Goal: Information Seeking & Learning: Learn about a topic

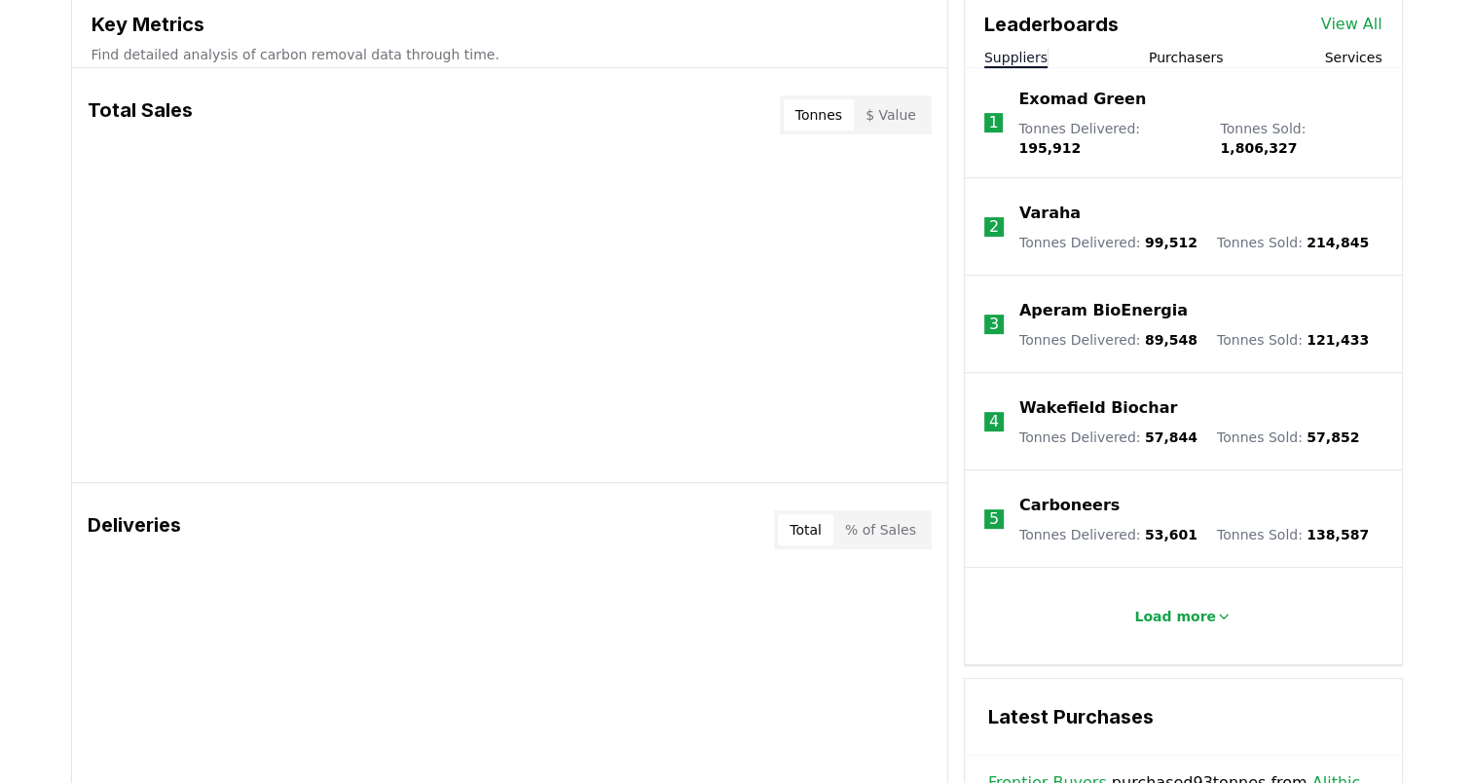
scroll to position [779, 0]
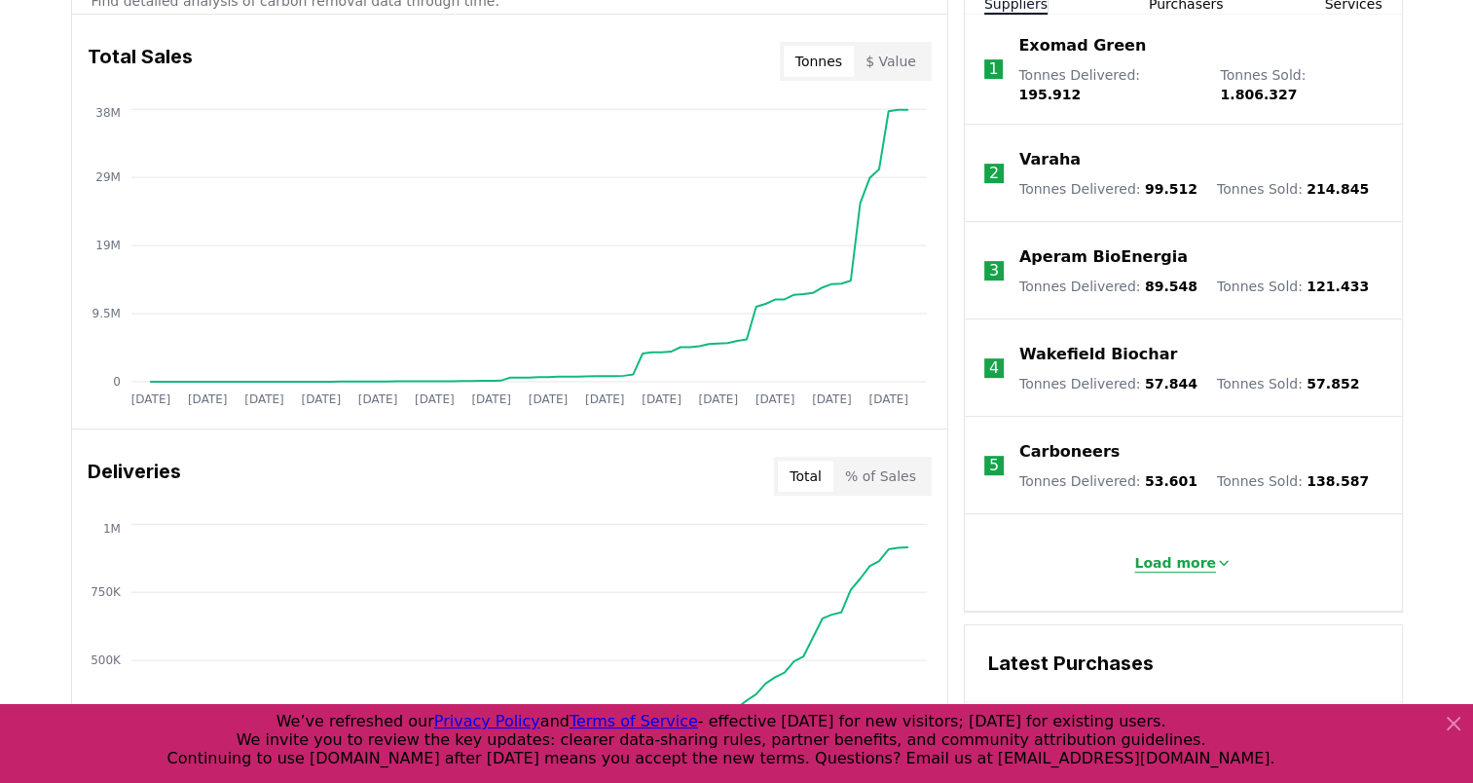
click at [1168, 553] on p "Load more" at bounding box center [1175, 562] width 82 height 19
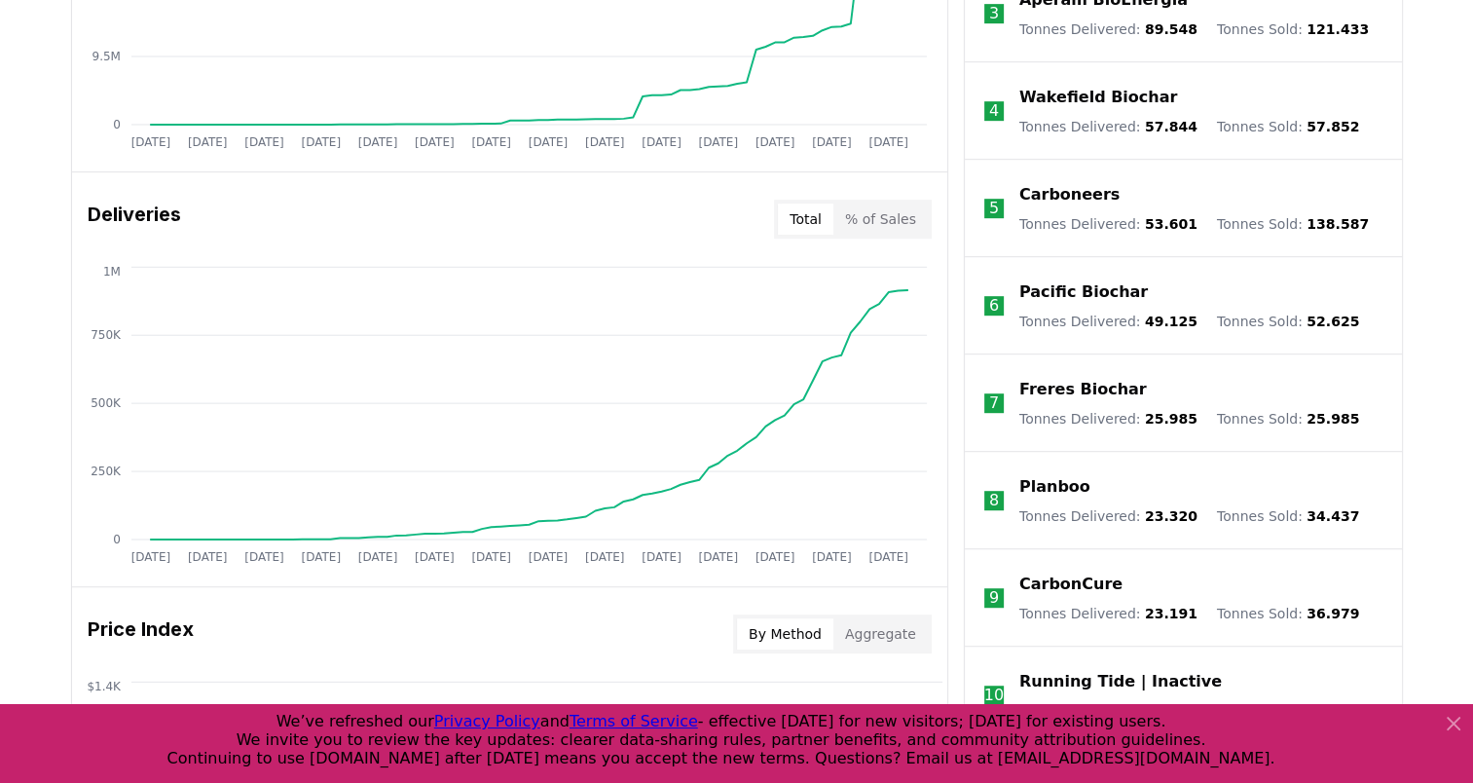
scroll to position [1071, 0]
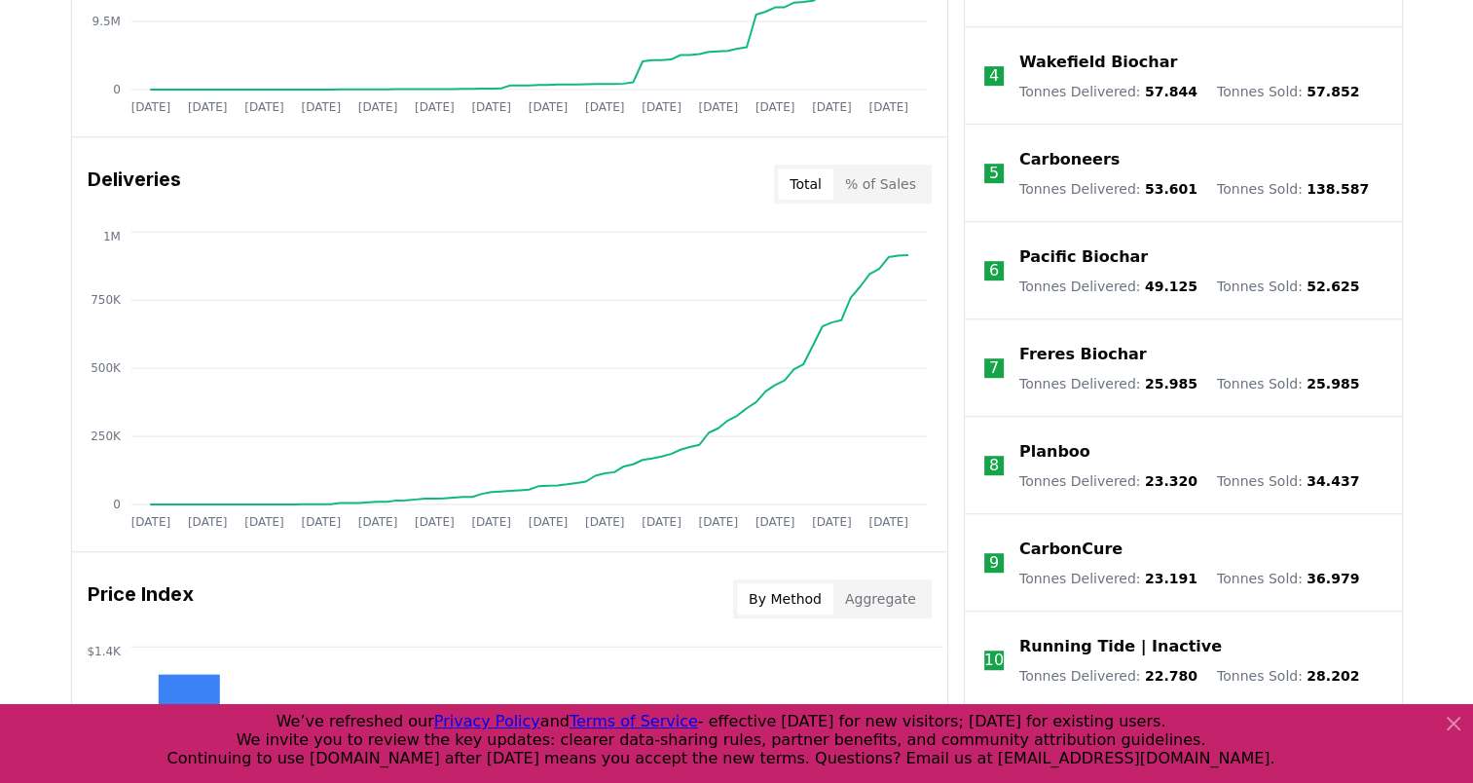
click at [1452, 730] on icon at bounding box center [1453, 723] width 23 height 23
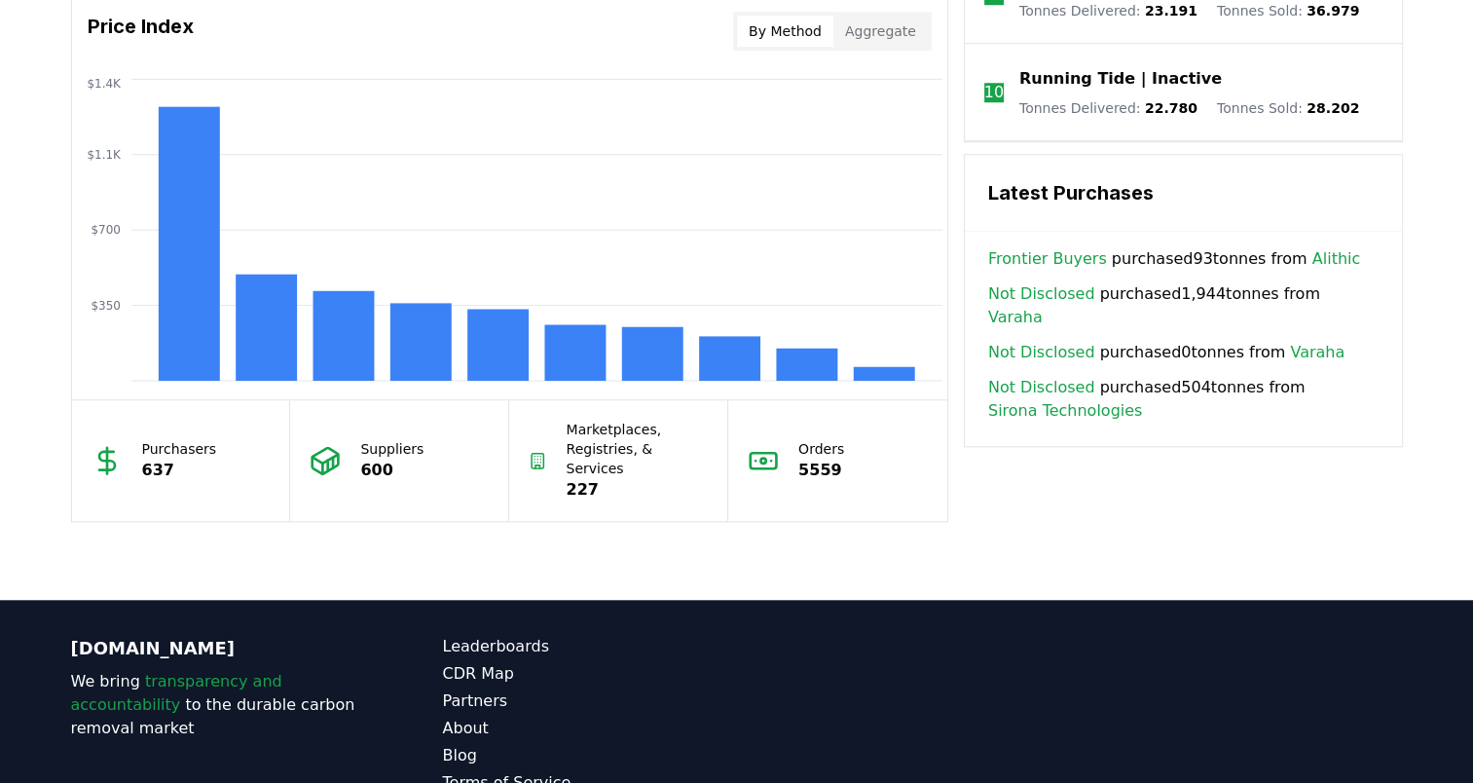
scroll to position [1452, 0]
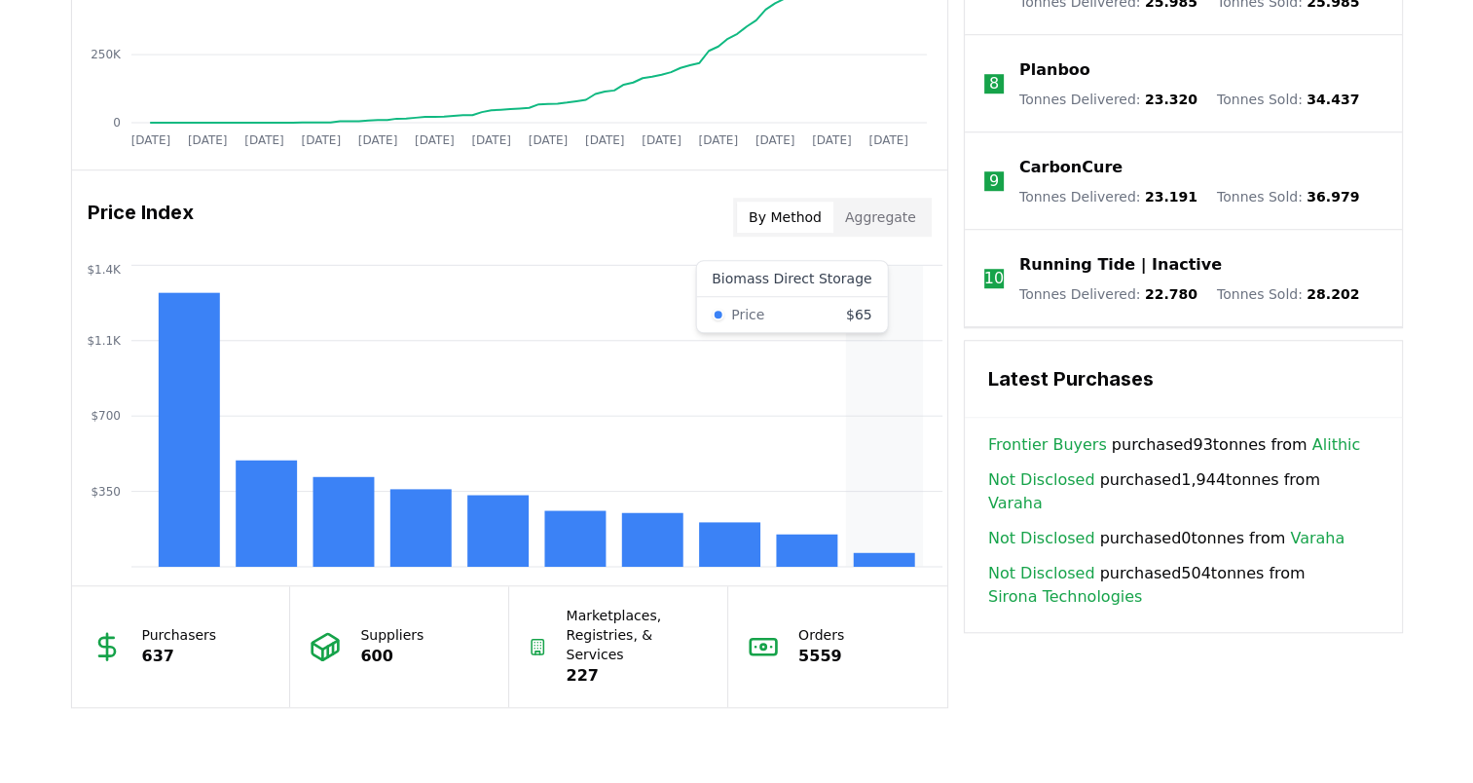
click at [868, 556] on rect at bounding box center [883, 560] width 61 height 14
click at [187, 434] on rect at bounding box center [188, 429] width 61 height 274
click at [886, 222] on button "Aggregate" at bounding box center [880, 216] width 94 height 31
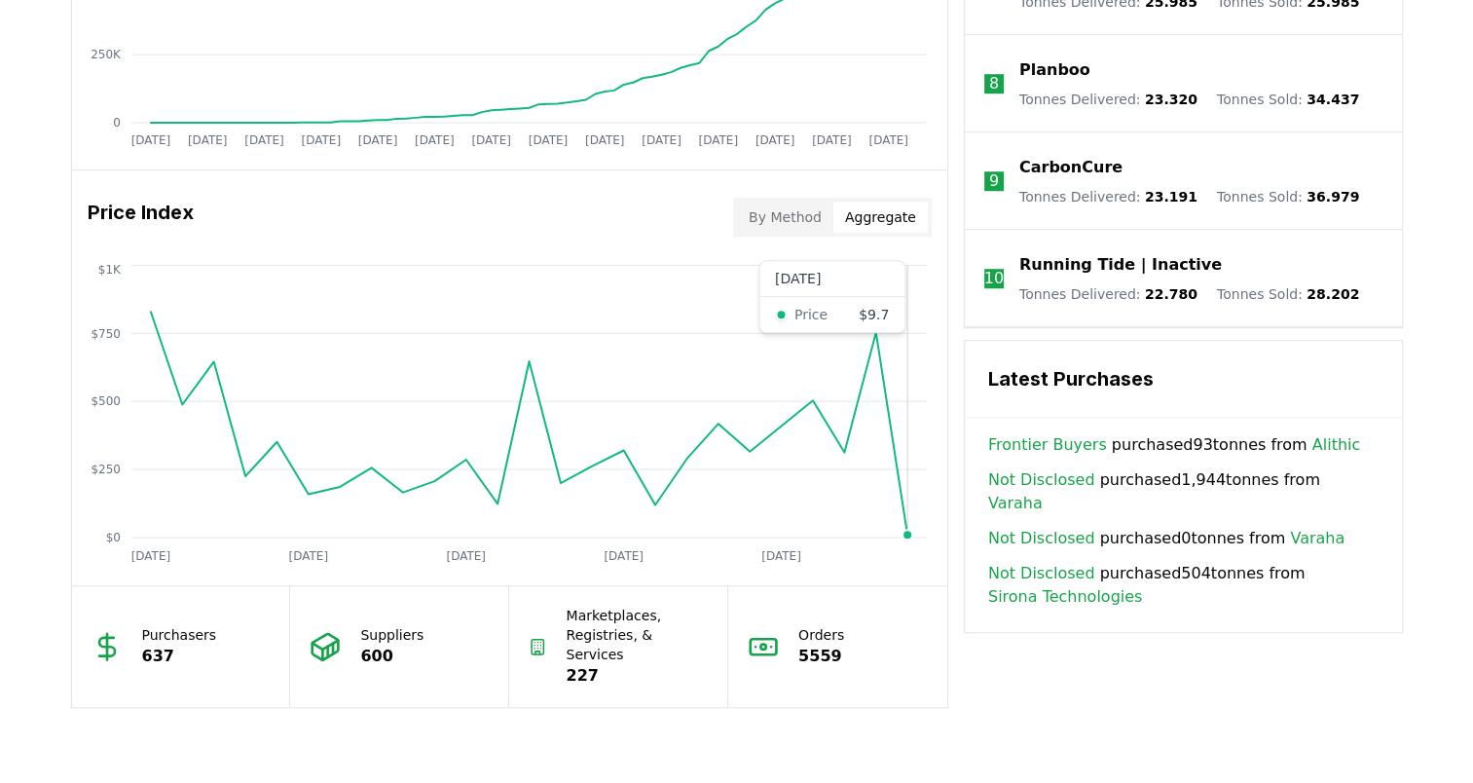
click at [897, 519] on icon "[DATE] [DATE] [DATE] [DATE] [DATE] $0 $250 $500 $750 $1K" at bounding box center [502, 415] width 860 height 311
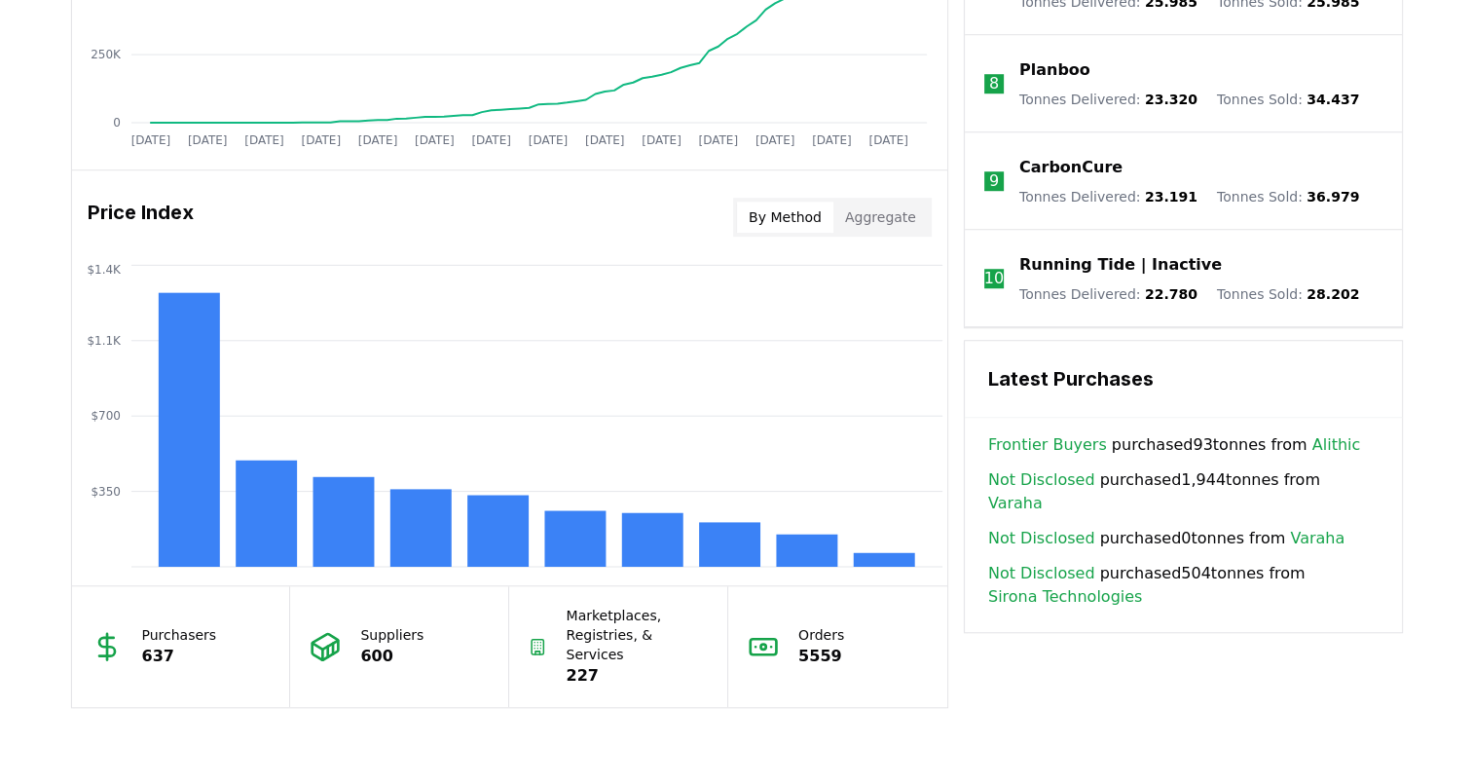
click at [769, 210] on button "By Method" at bounding box center [785, 216] width 96 height 31
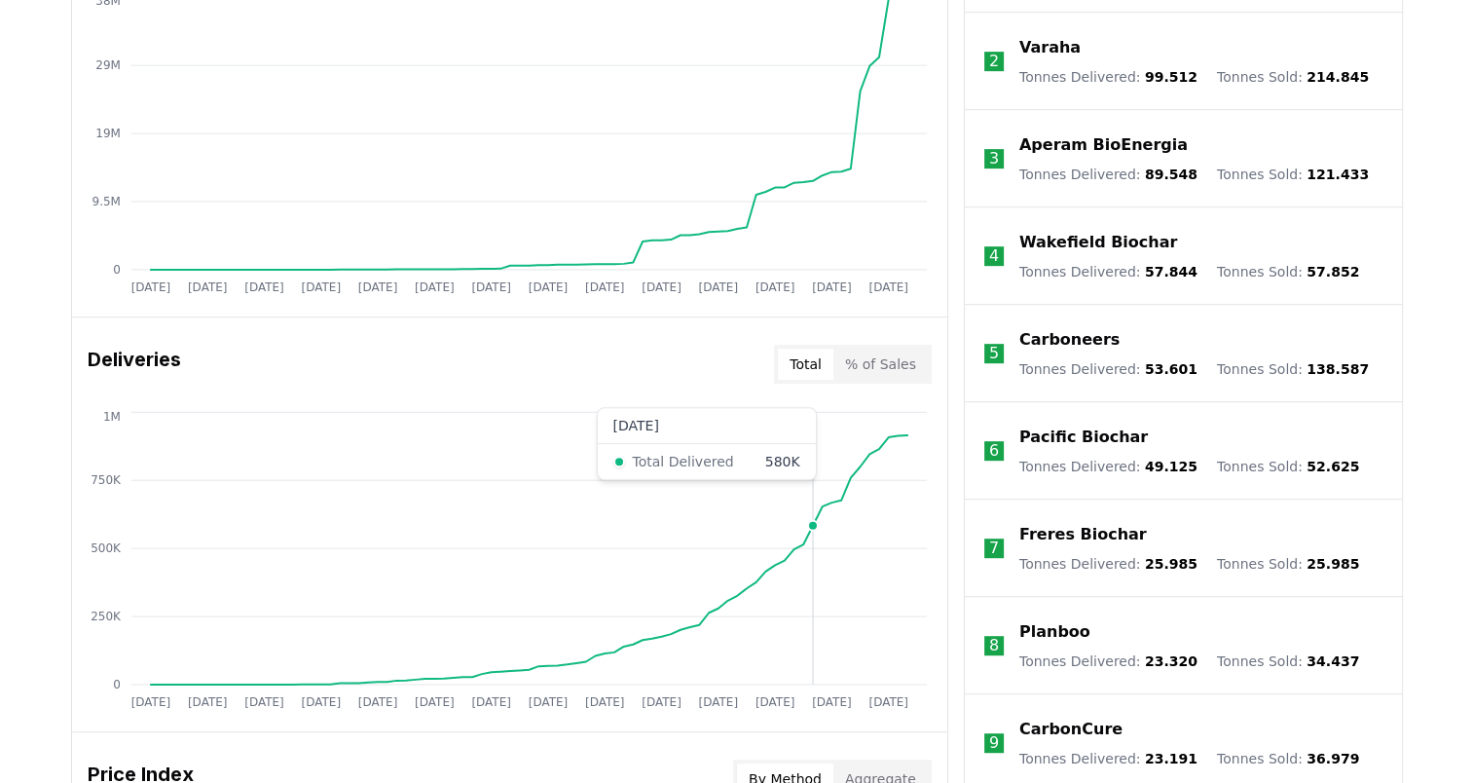
scroll to position [868, 0]
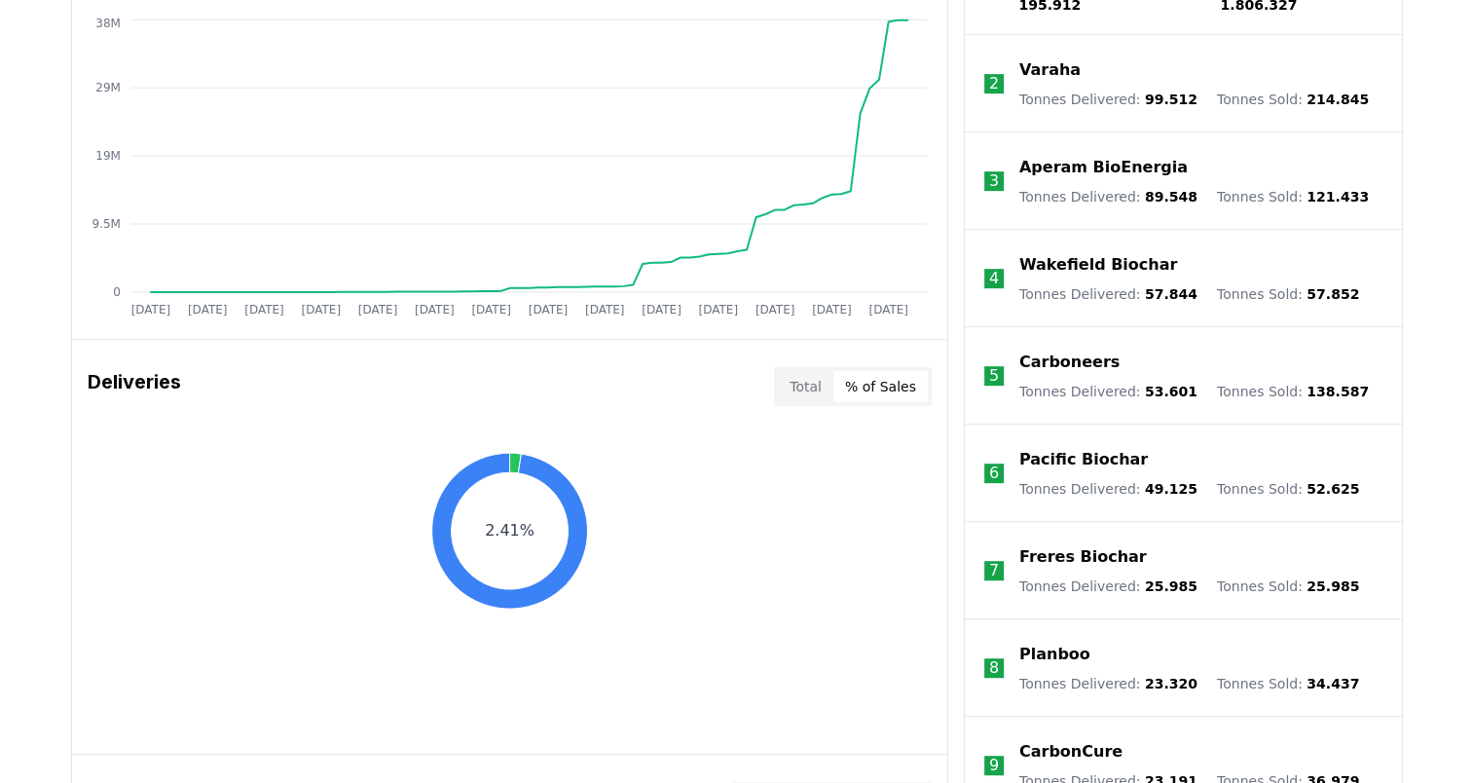
click at [877, 393] on button "% of Sales" at bounding box center [880, 386] width 94 height 31
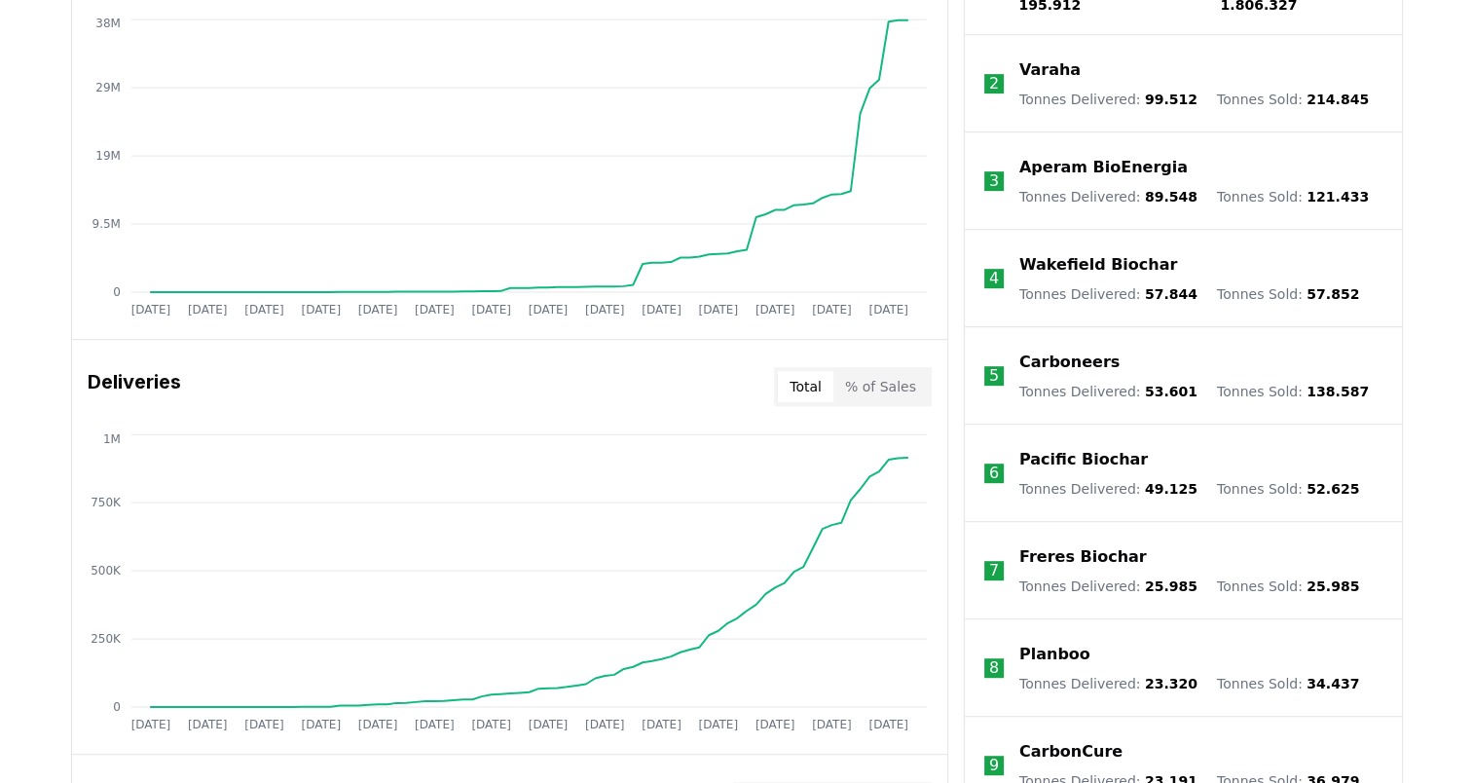
click at [827, 385] on button "Total" at bounding box center [805, 386] width 55 height 31
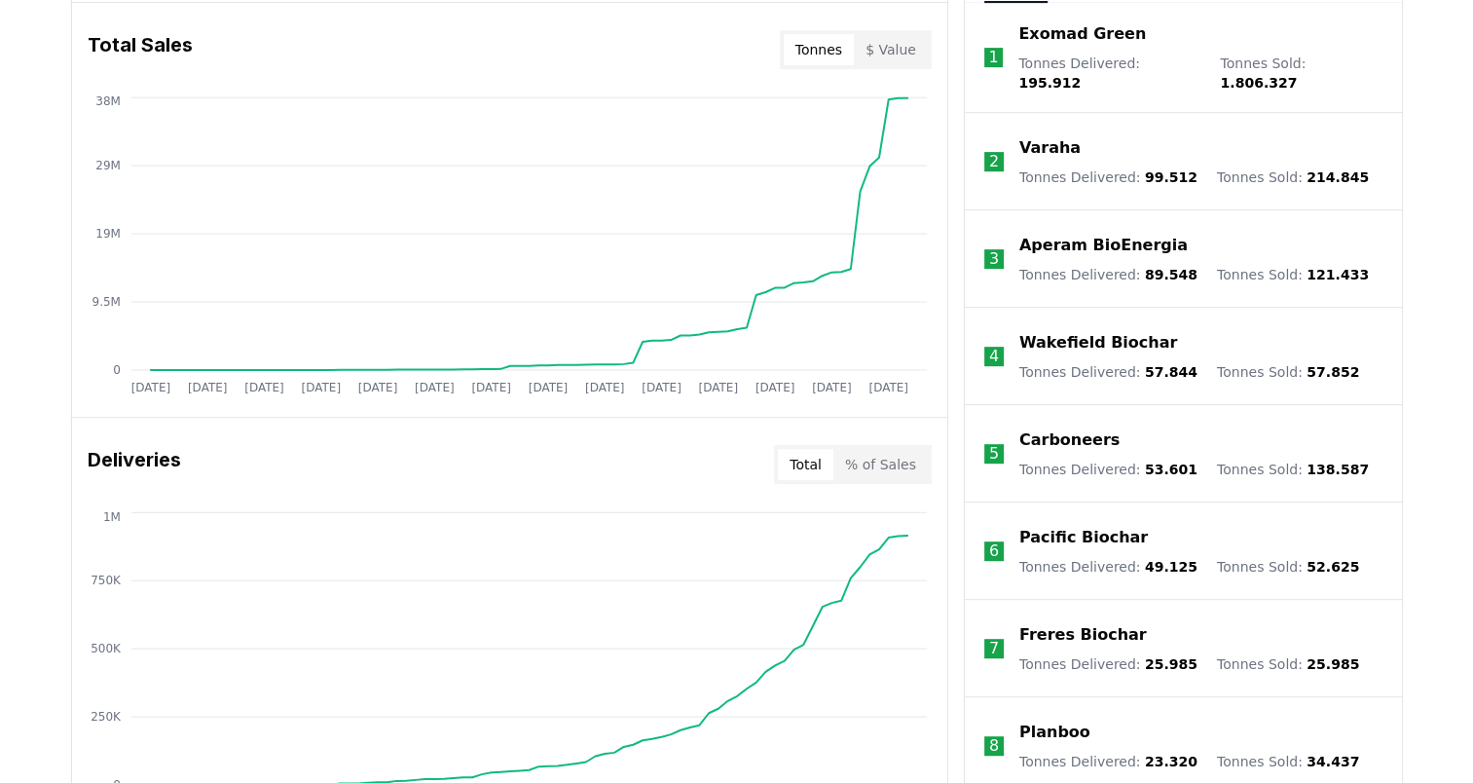
scroll to position [674, 0]
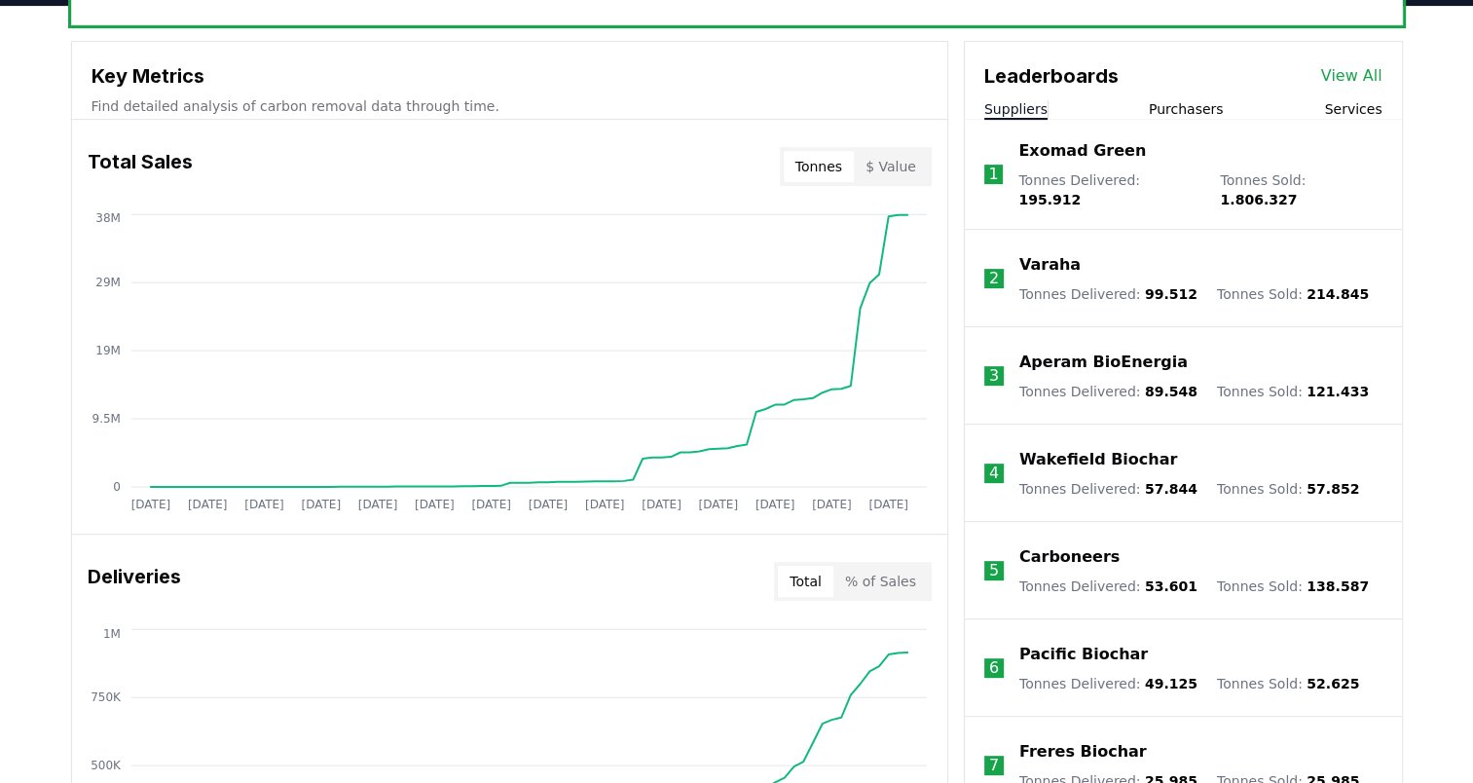
click at [887, 174] on button "$ Value" at bounding box center [891, 166] width 74 height 31
click at [829, 172] on button "Tonnes" at bounding box center [819, 166] width 70 height 31
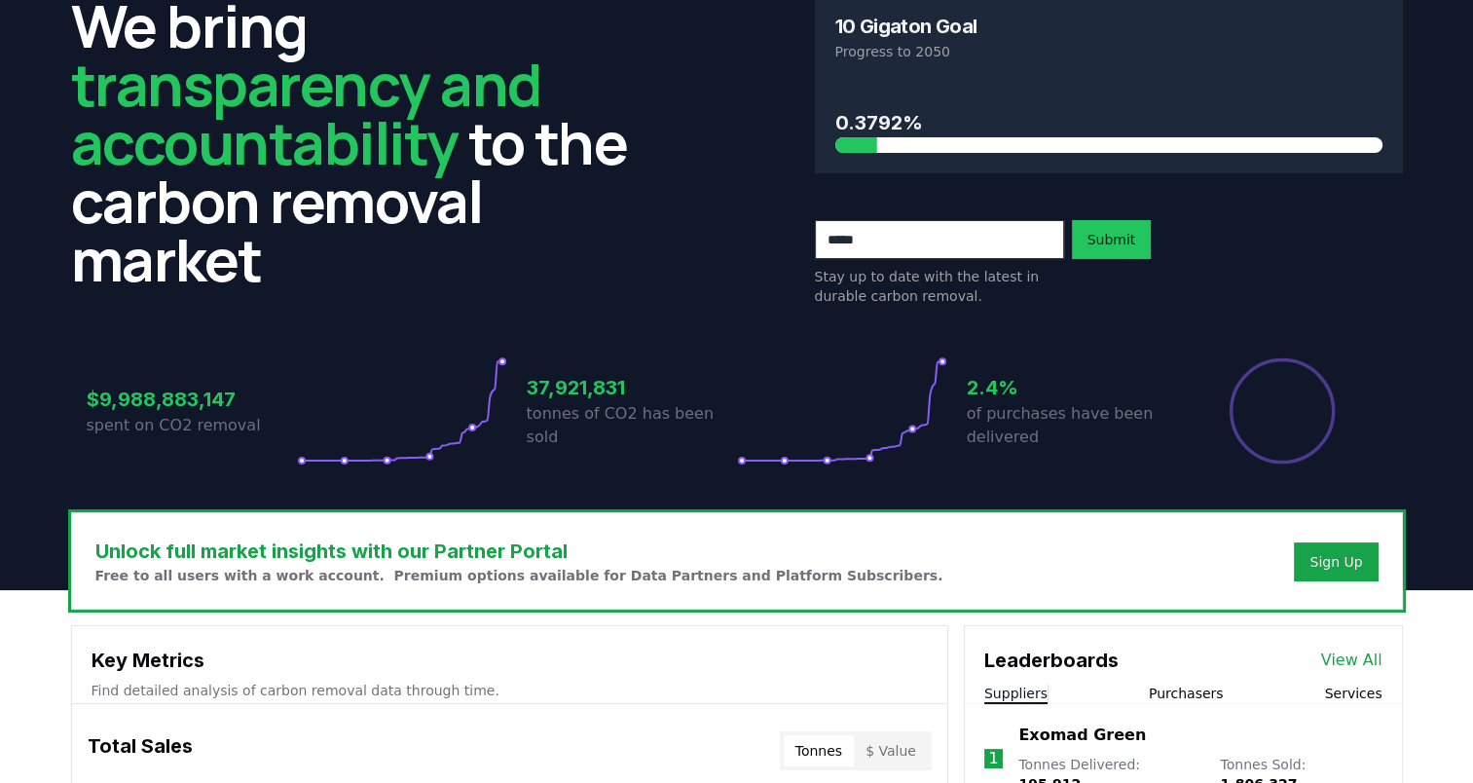
scroll to position [0, 0]
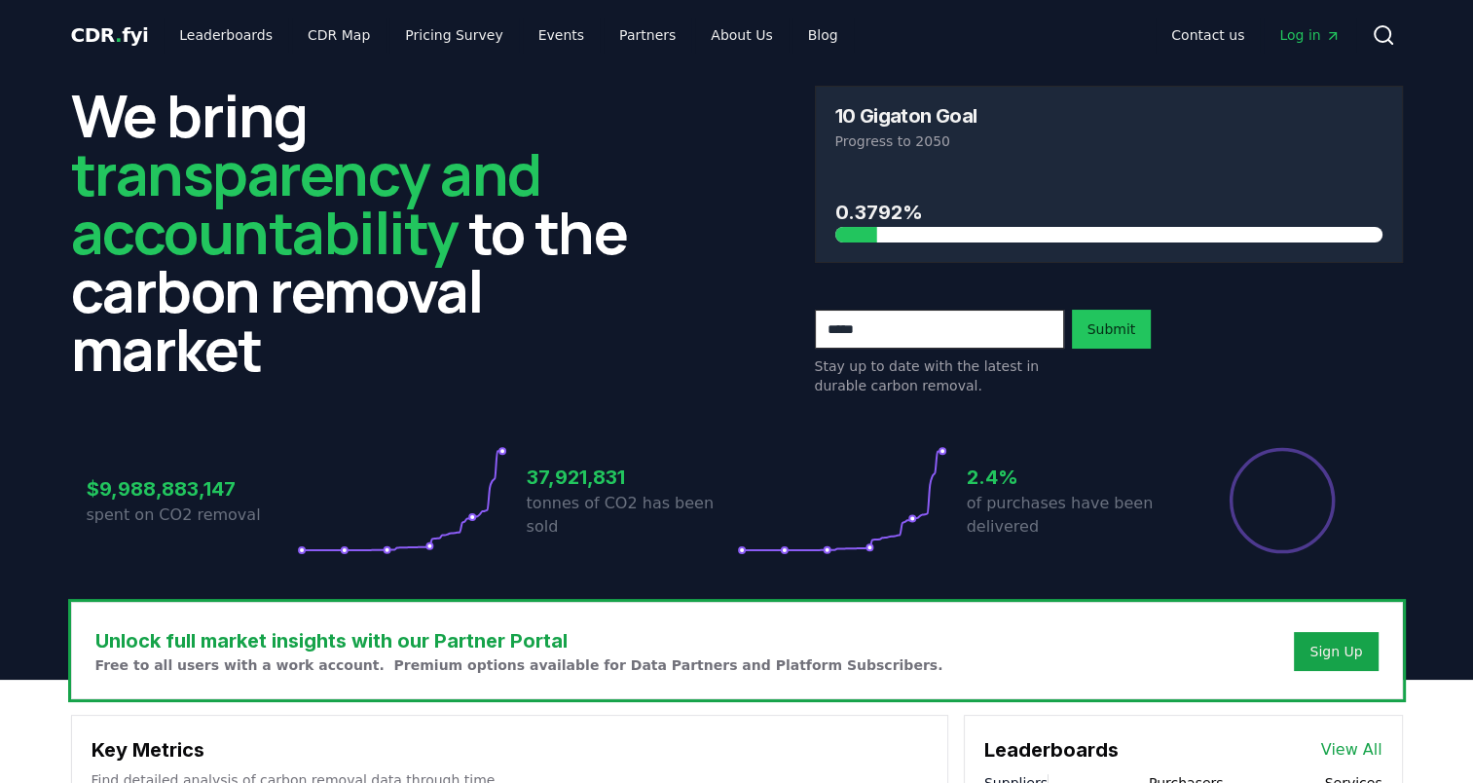
click at [115, 35] on span "." at bounding box center [118, 34] width 7 height 23
click at [435, 42] on link "Pricing Survey" at bounding box center [453, 35] width 128 height 35
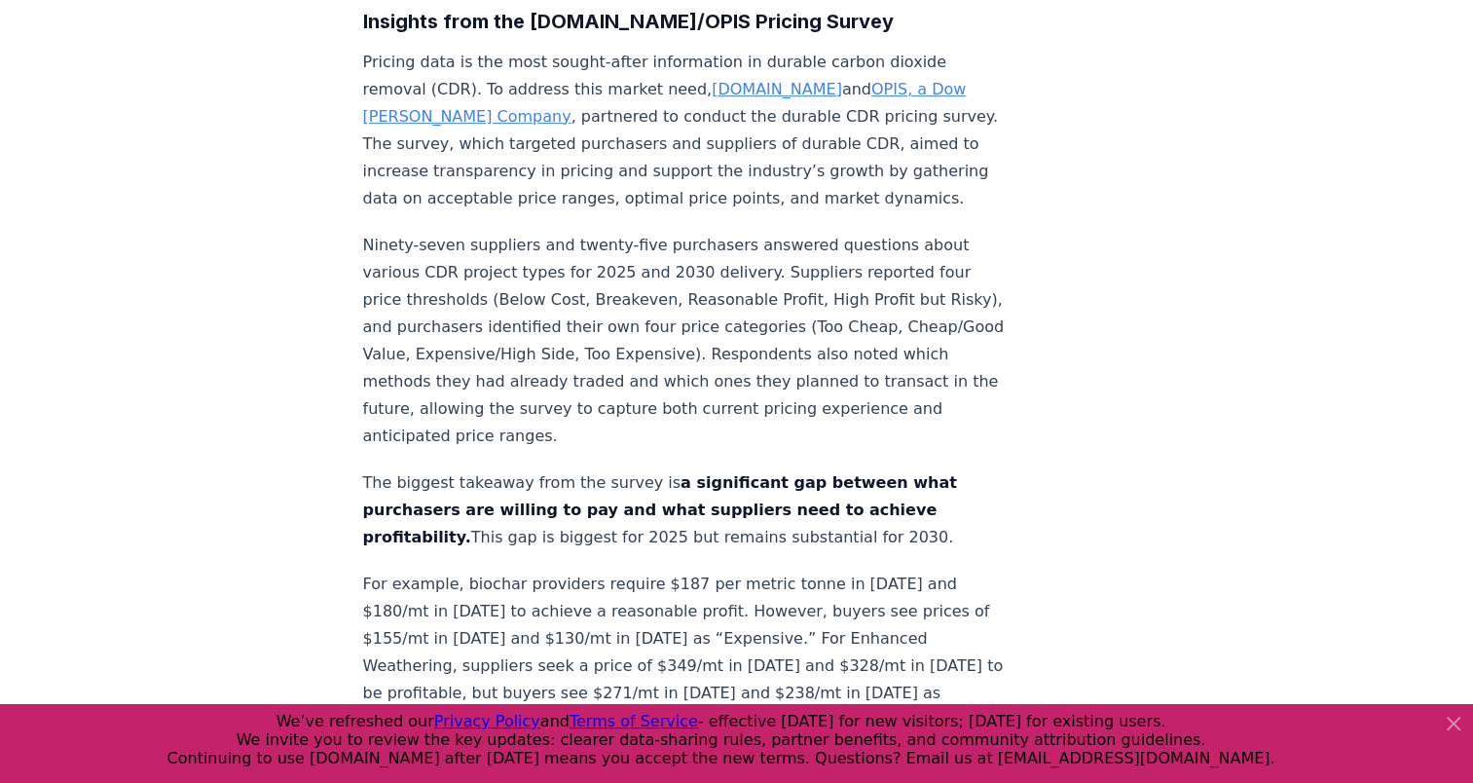
scroll to position [1265, 0]
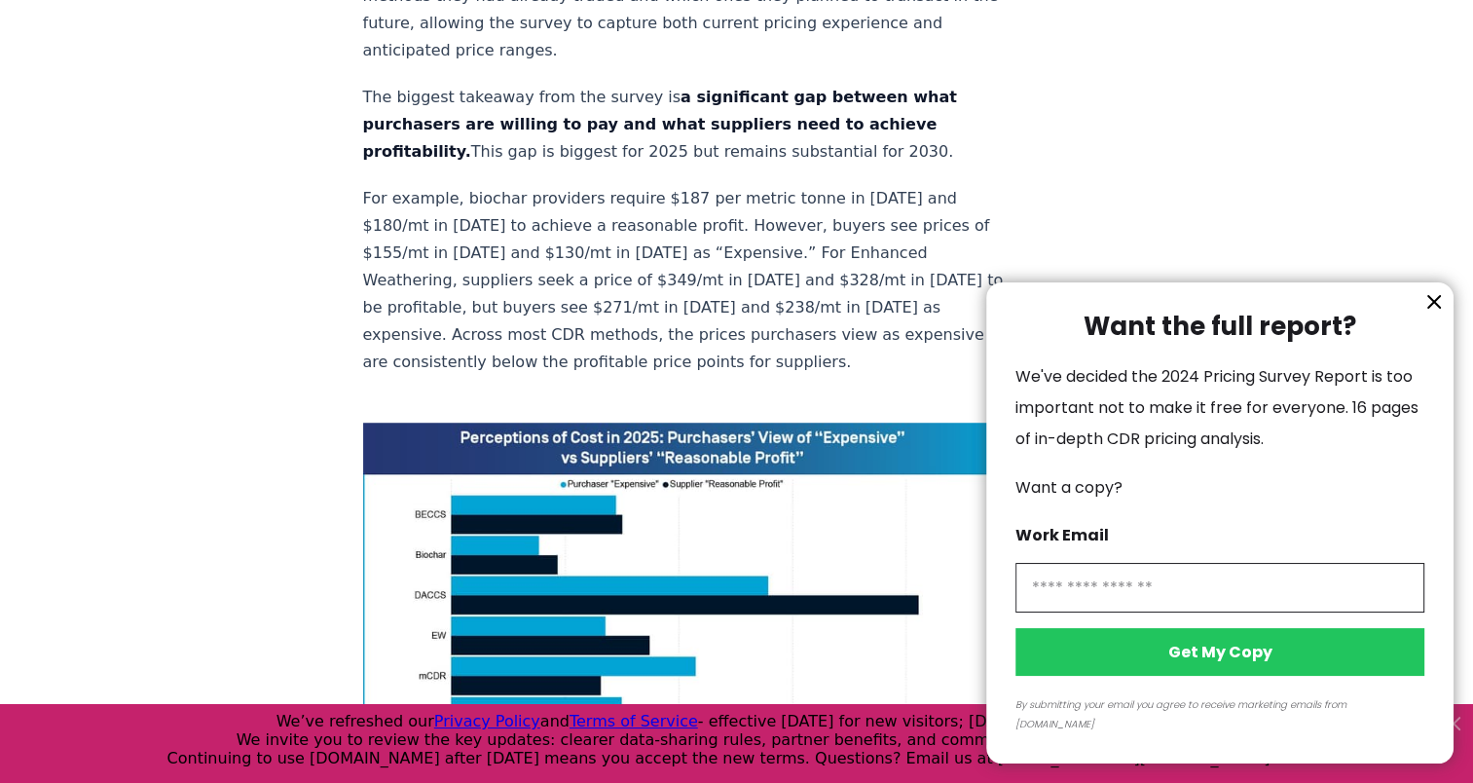
click at [1431, 316] on button "information" at bounding box center [1433, 301] width 29 height 29
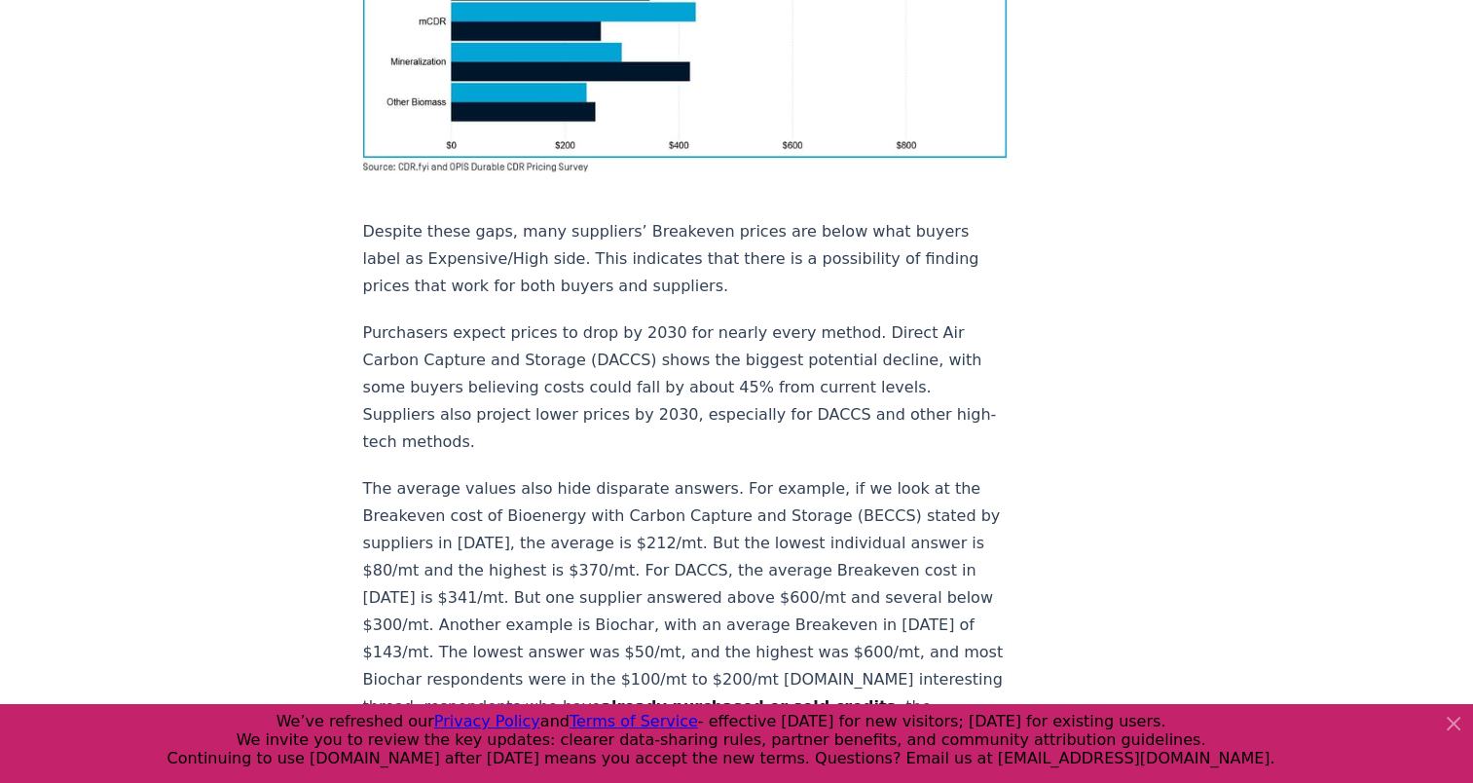
scroll to position [1915, 0]
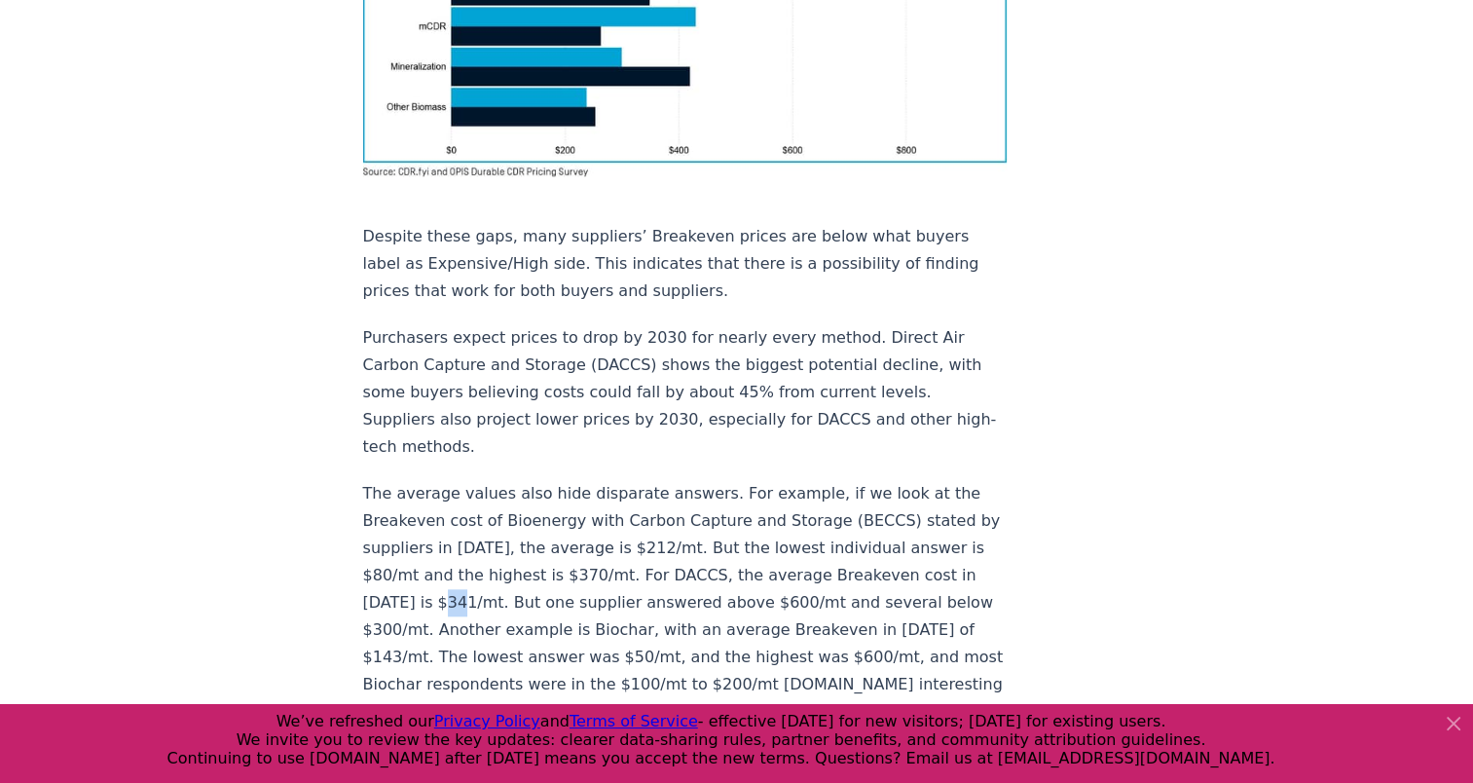
drag, startPoint x: 493, startPoint y: 324, endPoint x: 479, endPoint y: 327, distance: 13.9
click at [479, 480] on p "The average values also hide disparate answers. For example, if we look at the …" at bounding box center [685, 698] width 644 height 436
copy p "mt"
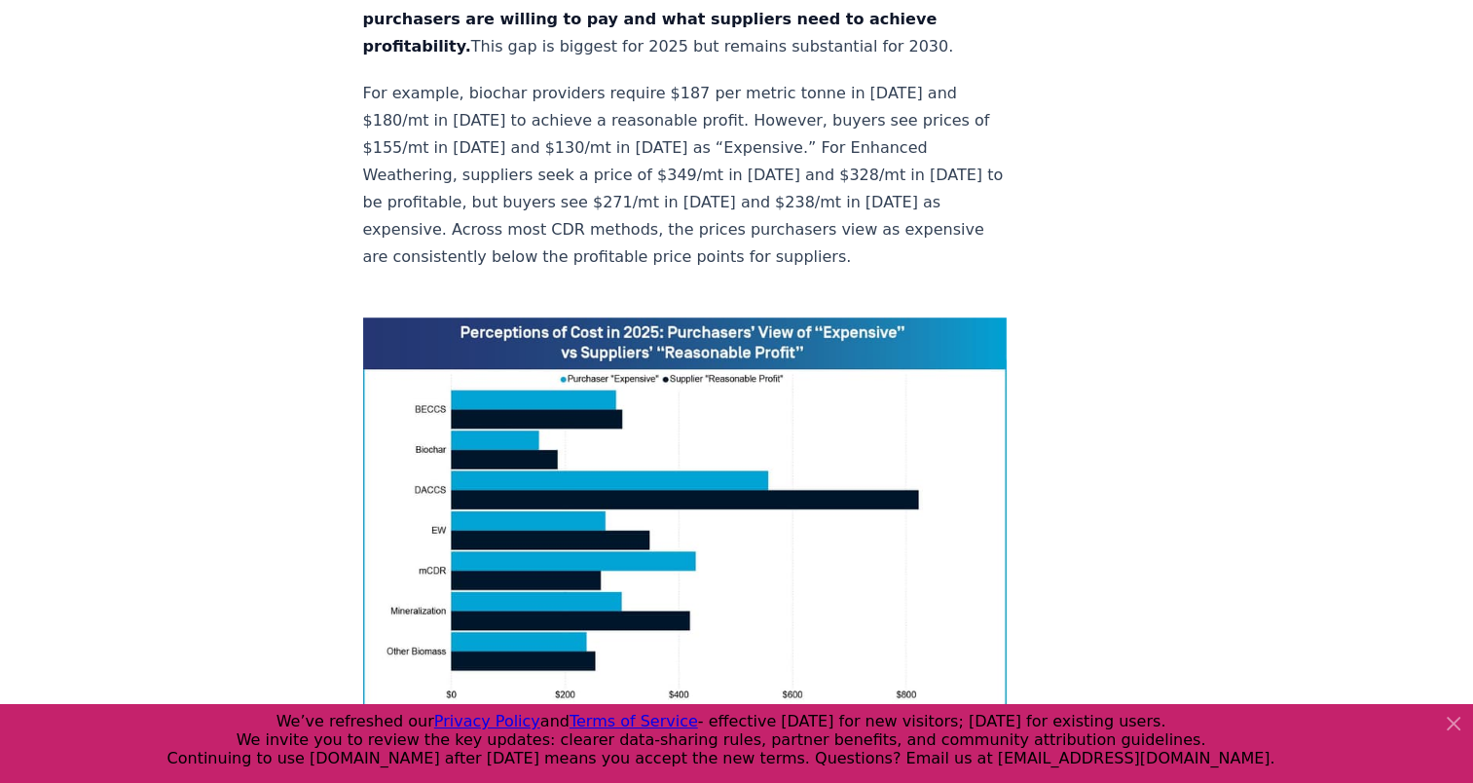
scroll to position [1331, 0]
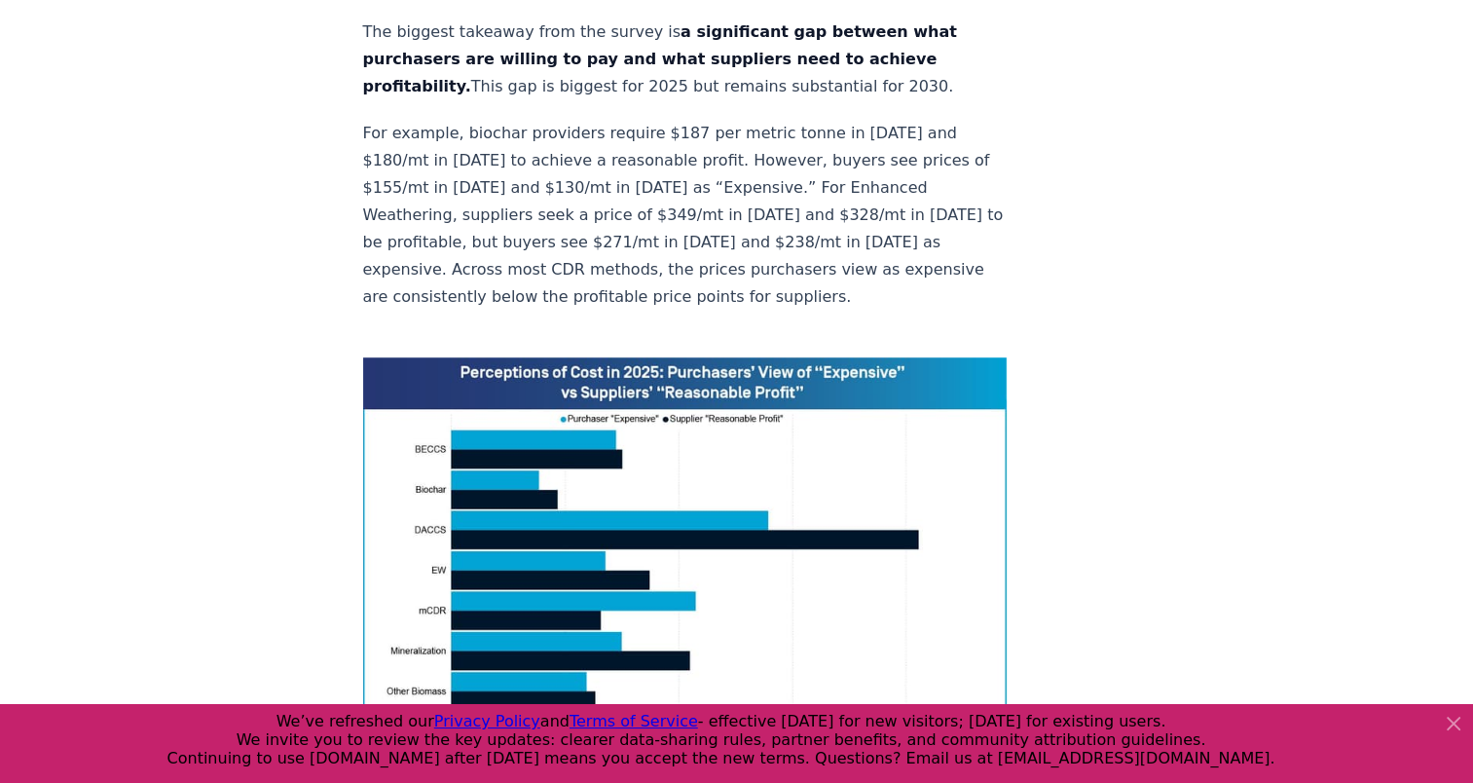
click at [1451, 726] on icon at bounding box center [1453, 723] width 23 height 23
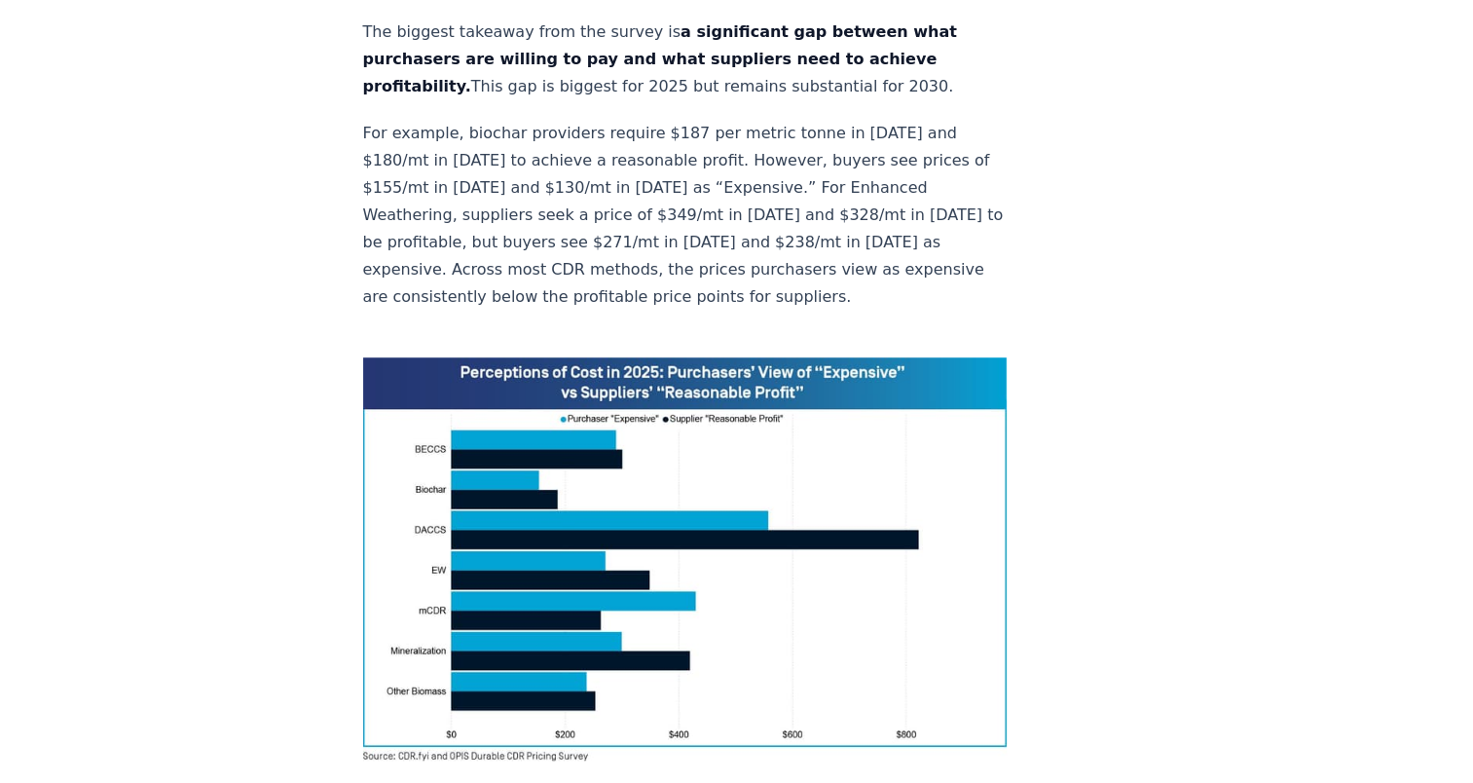
drag, startPoint x: 1486, startPoint y: 21, endPoint x: 1072, endPoint y: 294, distance: 496.2
